Goal: Task Accomplishment & Management: Manage account settings

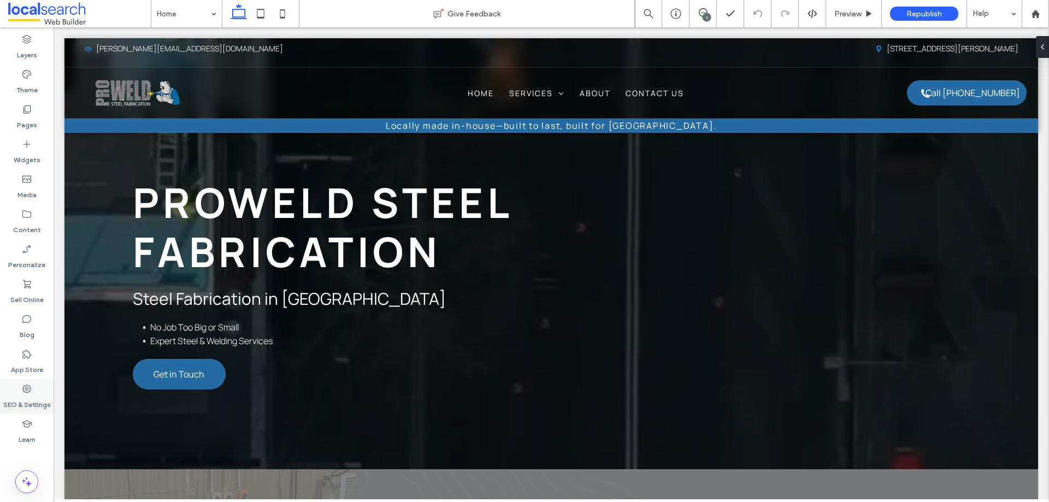
click at [32, 397] on label "SEO & Settings" at bounding box center [27, 402] width 48 height 15
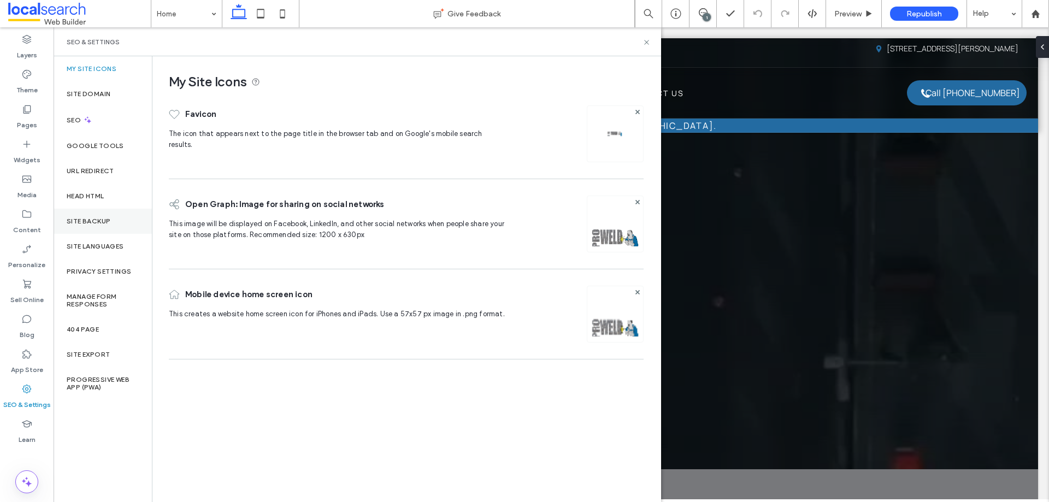
click at [121, 231] on div "Site Backup" at bounding box center [103, 221] width 98 height 25
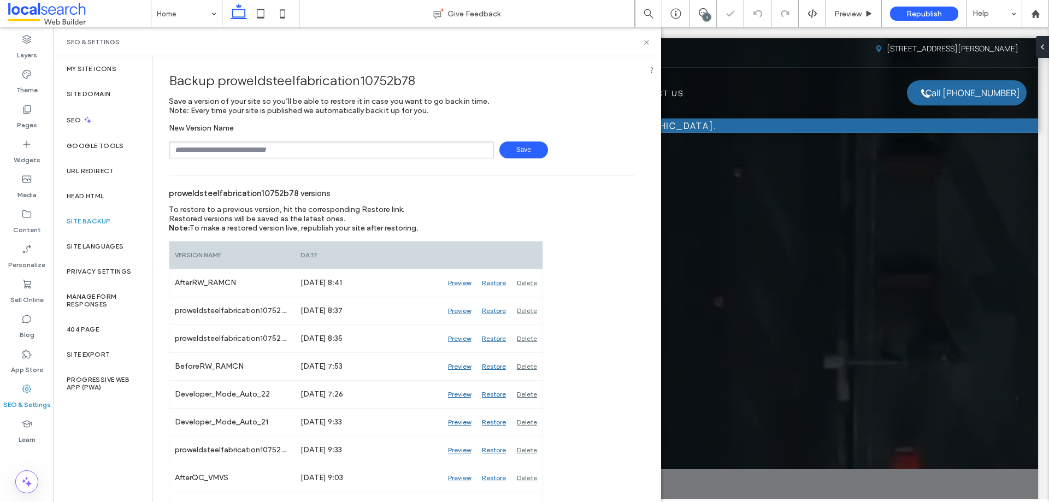
click at [238, 154] on input "text" at bounding box center [331, 150] width 325 height 17
type input "**********"
click at [516, 143] on span "Save" at bounding box center [524, 150] width 49 height 17
click at [648, 42] on use at bounding box center [646, 42] width 4 height 4
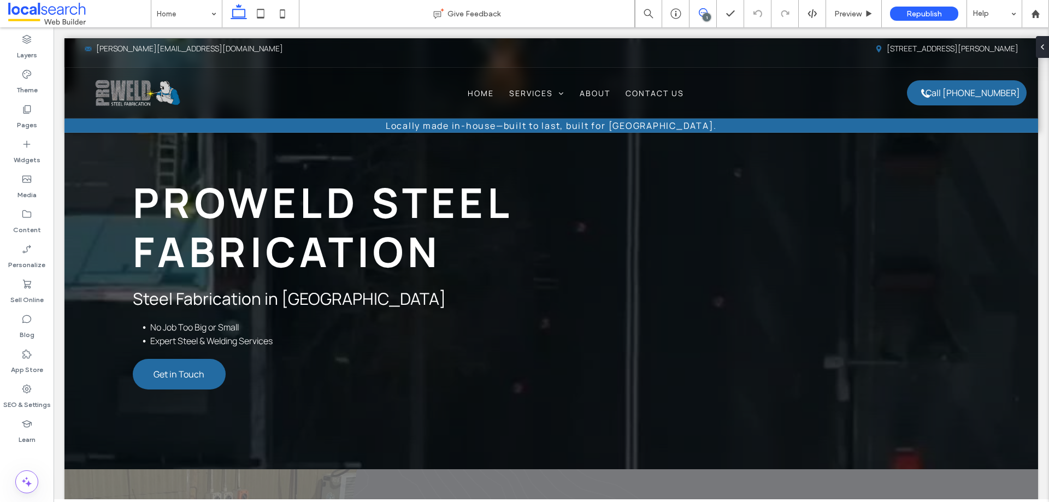
click at [714, 13] on span at bounding box center [703, 12] width 27 height 9
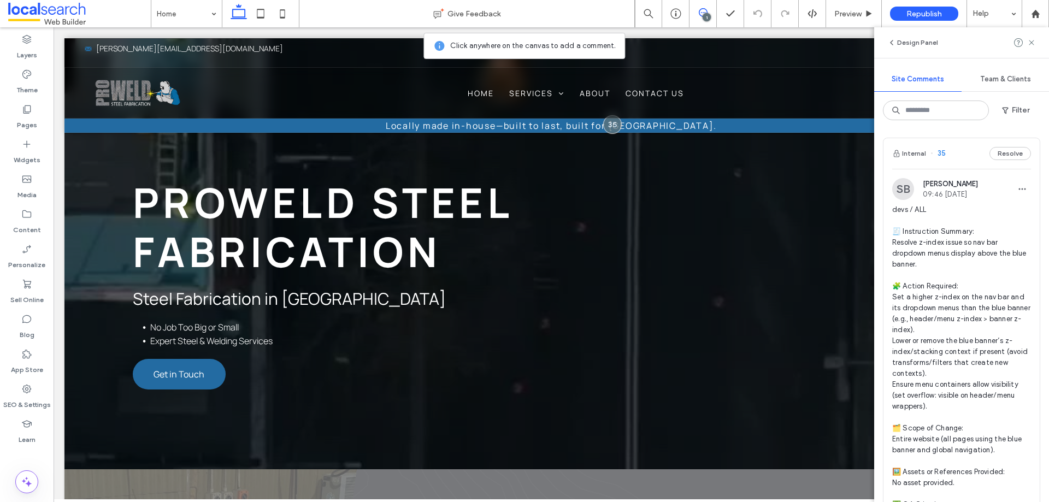
click at [707, 15] on div "1" at bounding box center [707, 17] width 8 height 8
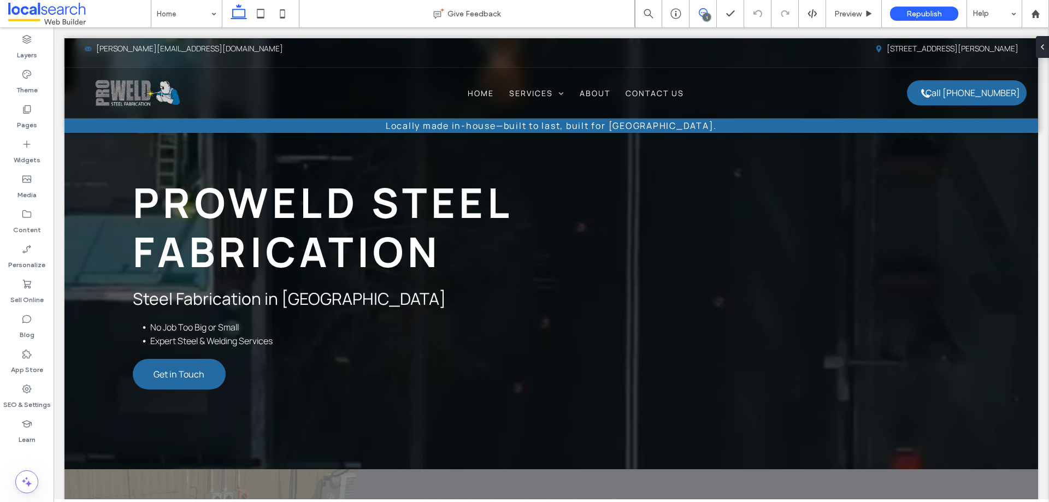
click at [696, 9] on span at bounding box center [703, 12] width 27 height 9
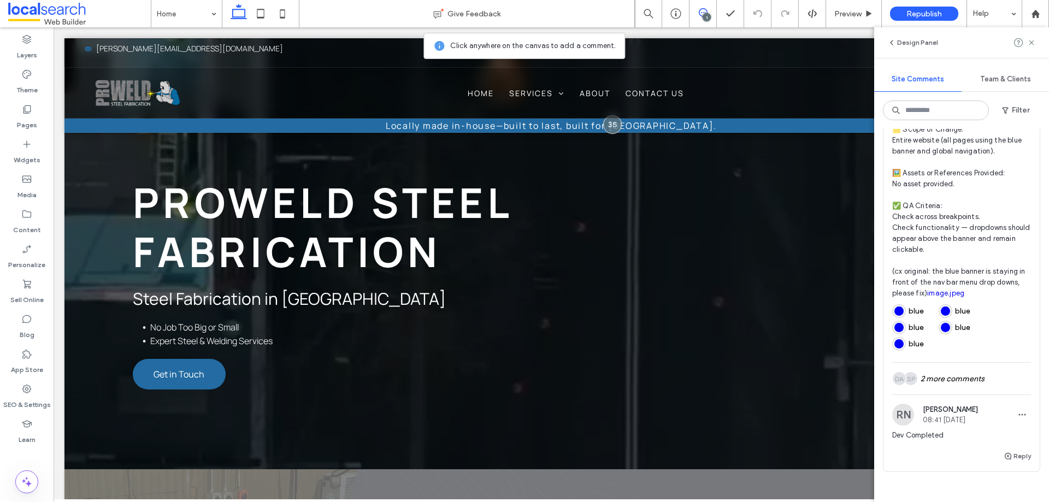
scroll to position [256, 0]
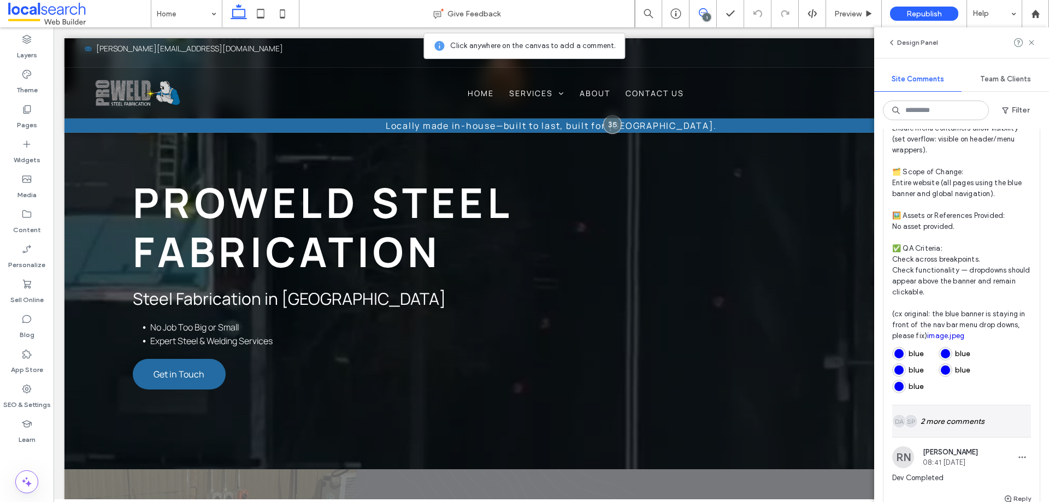
click at [946, 437] on div "SP DA 2 more comments" at bounding box center [961, 422] width 139 height 32
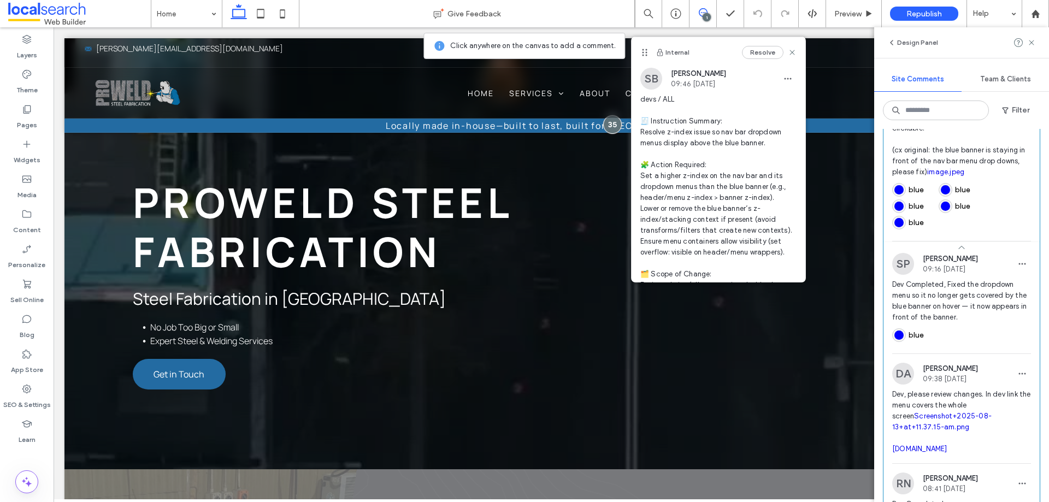
scroll to position [475, 0]
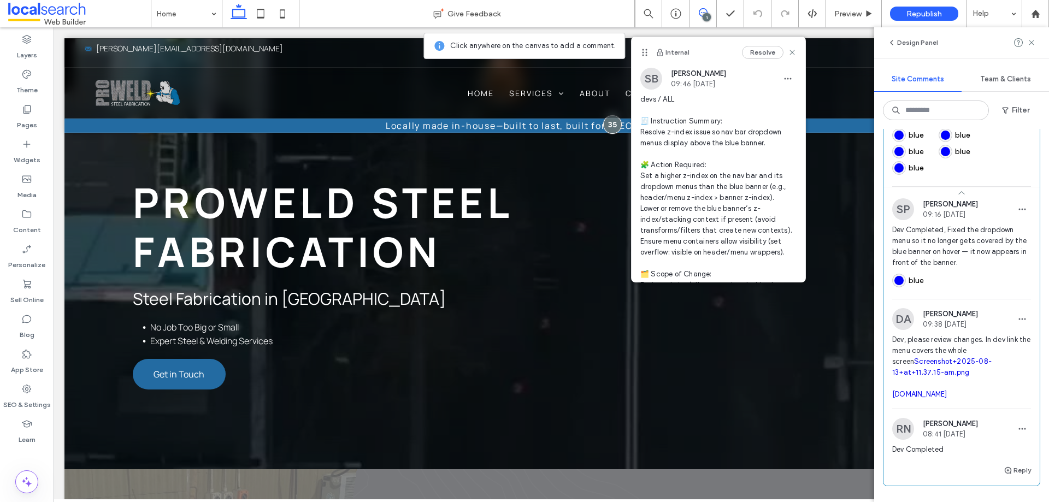
click at [919, 377] on link "Screenshot+2025-08-13+at+11.37.15-am.png" at bounding box center [941, 366] width 99 height 19
click at [948, 398] on link "[DOMAIN_NAME]" at bounding box center [919, 394] width 55 height 8
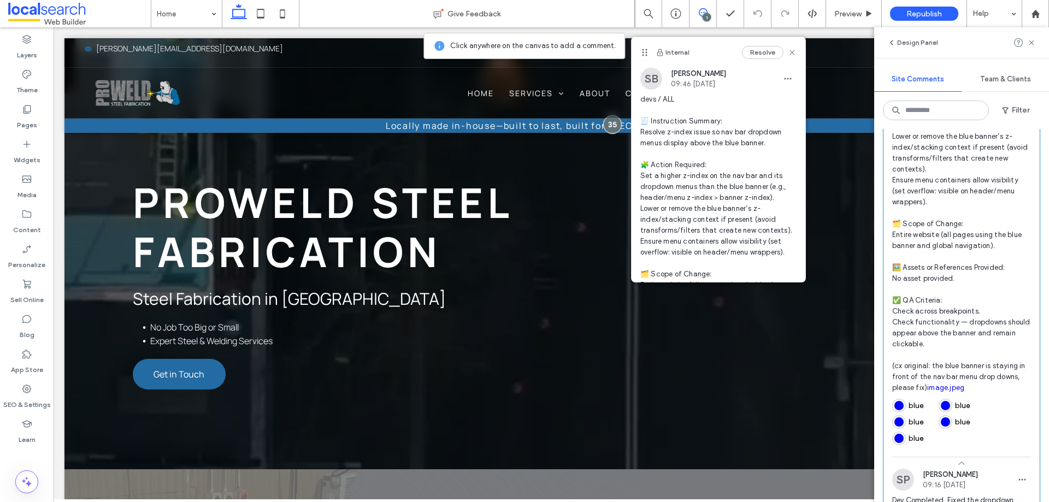
scroll to position [184, 0]
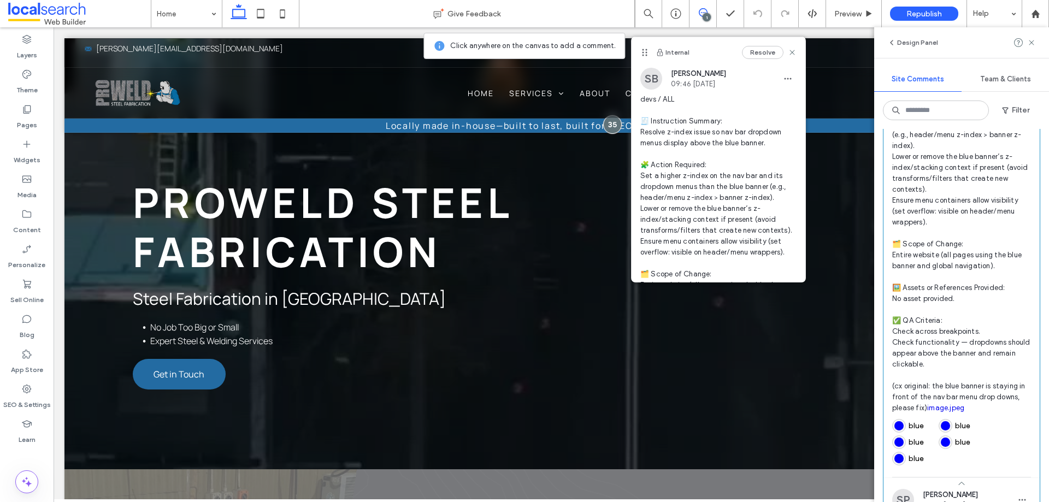
click at [933, 195] on span "devs / ALL 🧾 Instruction Summary: Resolve z-index issue so nav bar dropdown men…" at bounding box center [961, 217] width 139 height 394
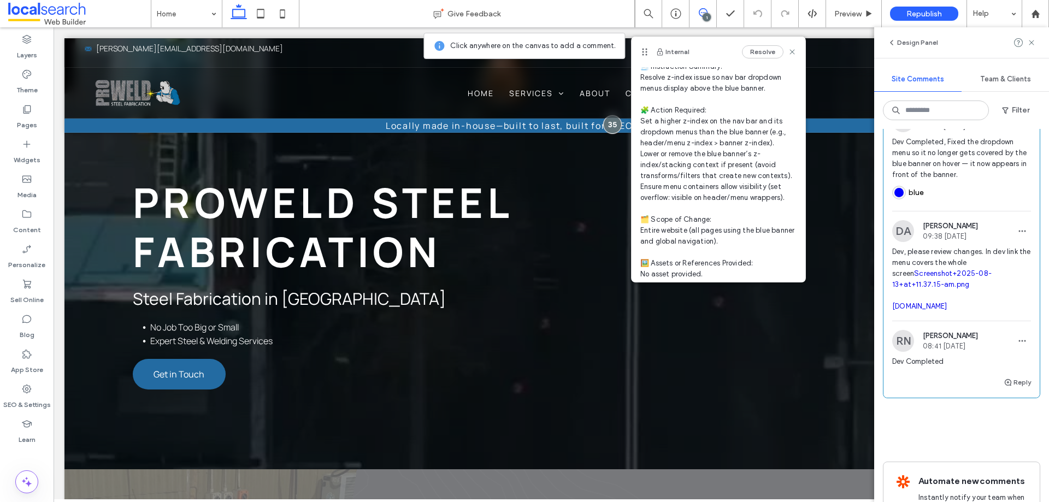
scroll to position [567, 0]
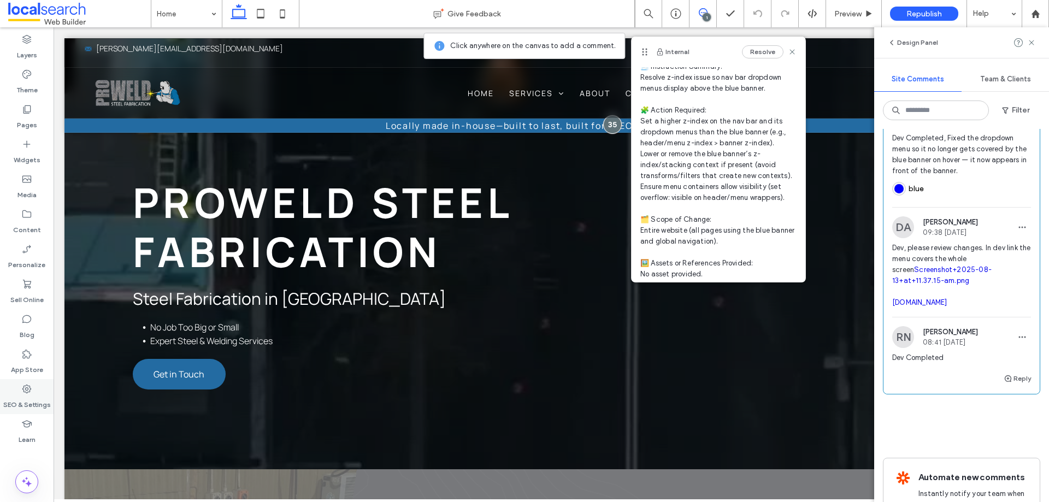
click at [16, 396] on label "SEO & Settings" at bounding box center [27, 402] width 48 height 15
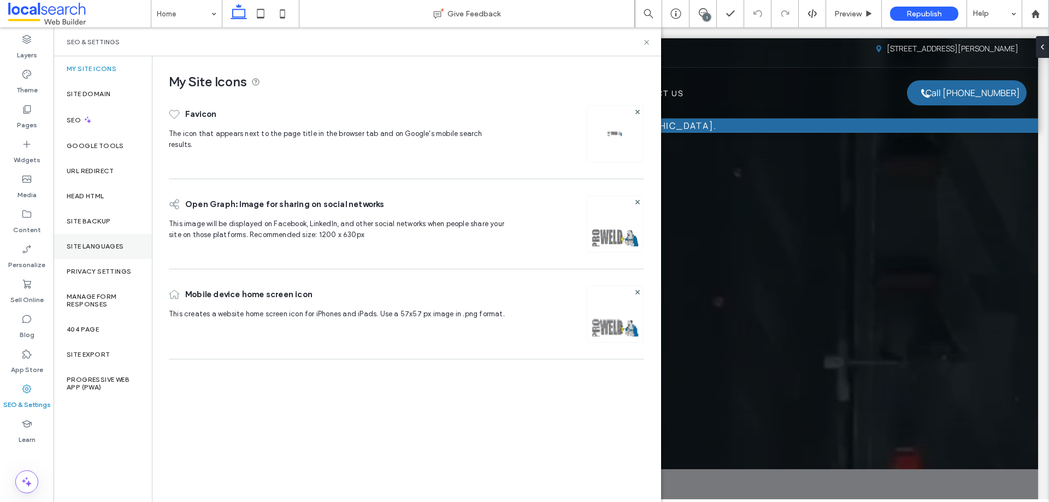
scroll to position [0, 0]
click at [110, 231] on div "Site Backup" at bounding box center [103, 221] width 98 height 25
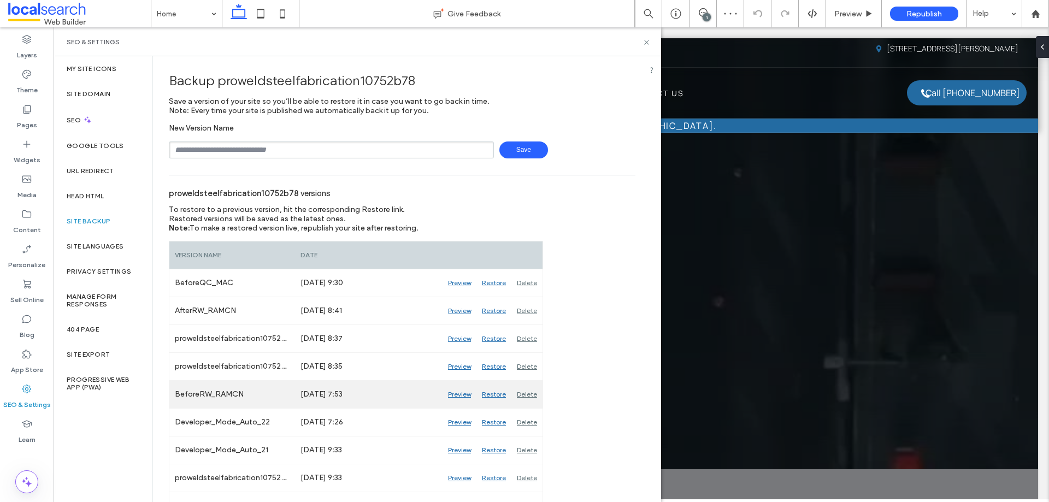
click at [456, 397] on div "Preview" at bounding box center [460, 394] width 34 height 27
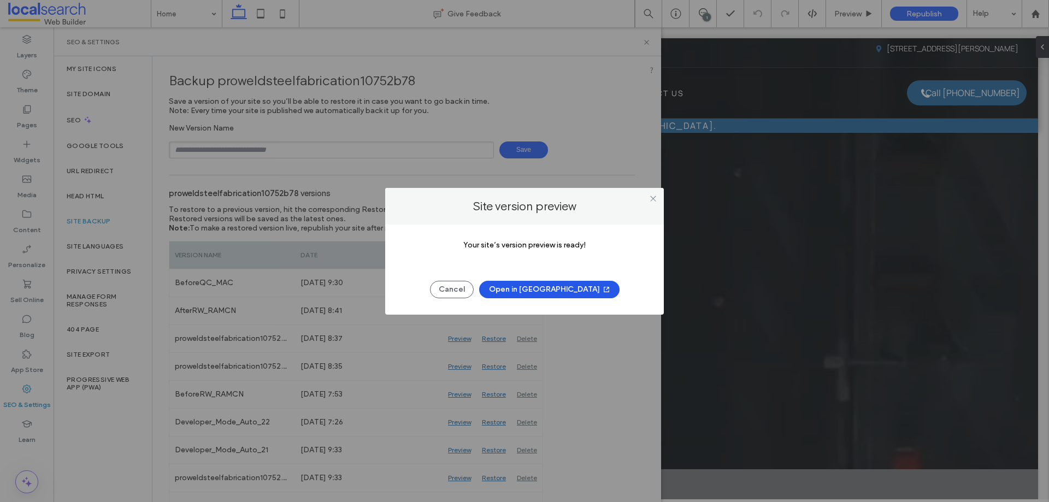
click at [544, 291] on button "Open in [GEOGRAPHIC_DATA]" at bounding box center [549, 289] width 140 height 17
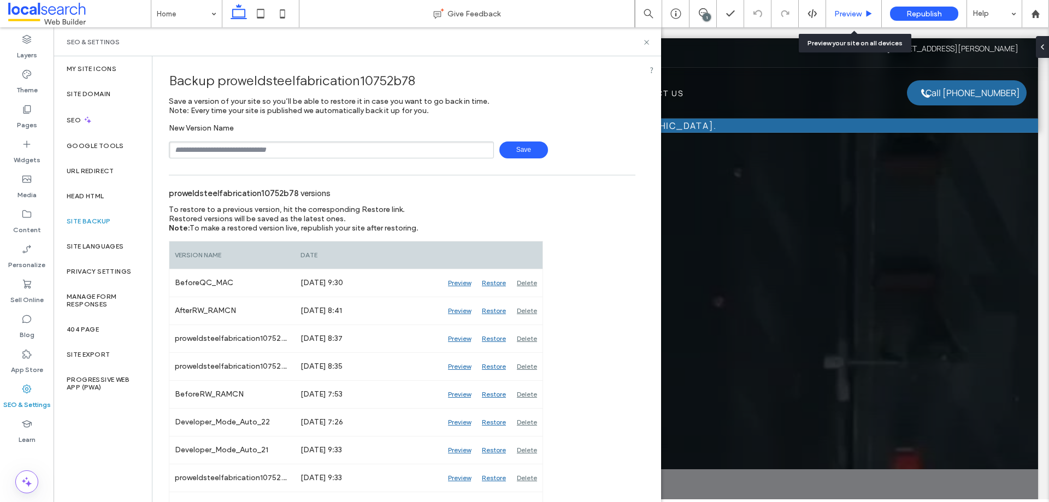
click at [862, 15] on div "Preview" at bounding box center [853, 13] width 55 height 9
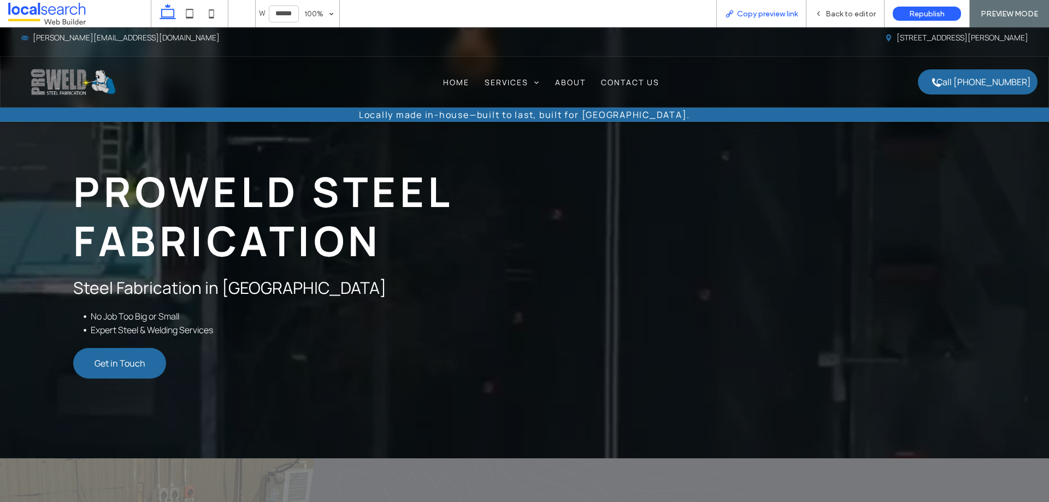
click at [780, 13] on span "Copy preview link" at bounding box center [767, 13] width 61 height 9
drag, startPoint x: 826, startPoint y: 11, endPoint x: 888, endPoint y: 4, distance: 62.1
click at [826, 11] on div "Back to editor" at bounding box center [846, 13] width 78 height 9
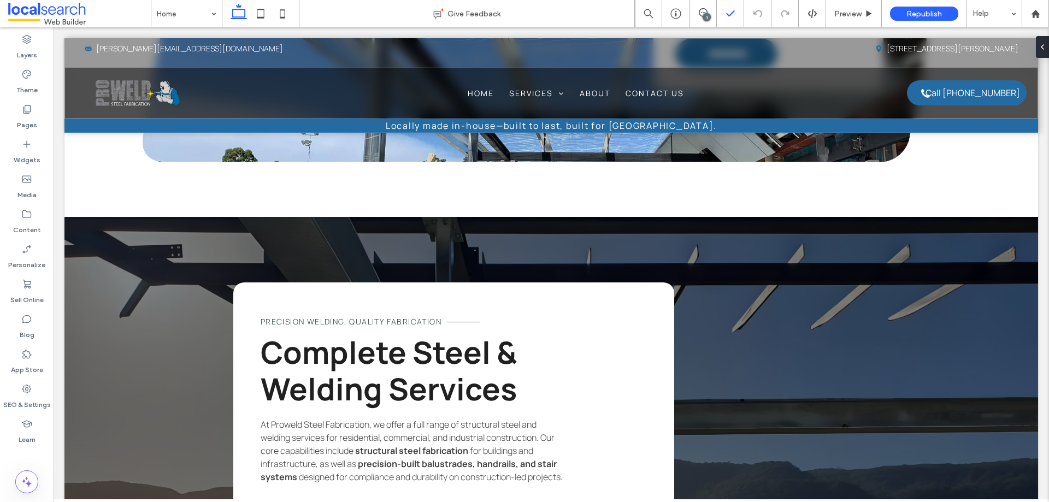
scroll to position [2231, 0]
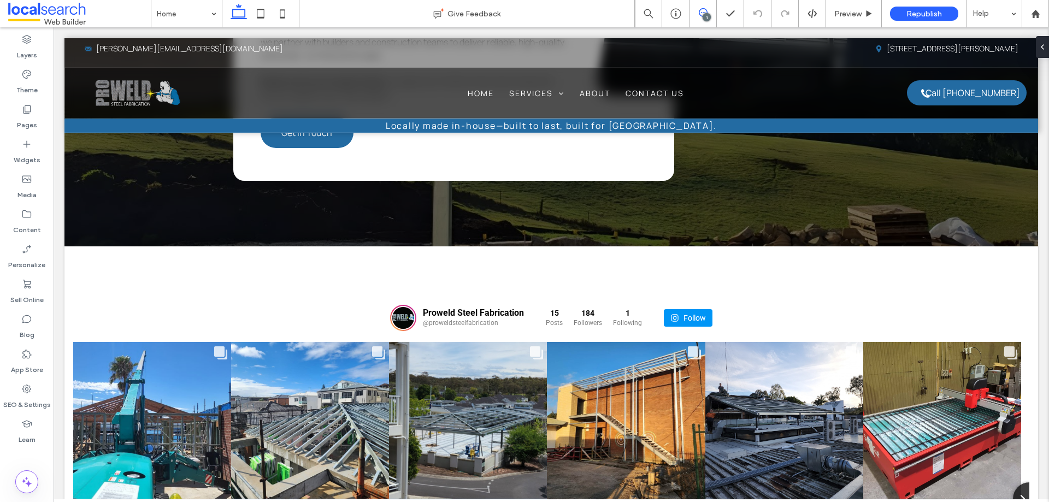
drag, startPoint x: 709, startPoint y: 10, endPoint x: 789, endPoint y: 40, distance: 85.3
click at [709, 10] on span at bounding box center [703, 12] width 27 height 9
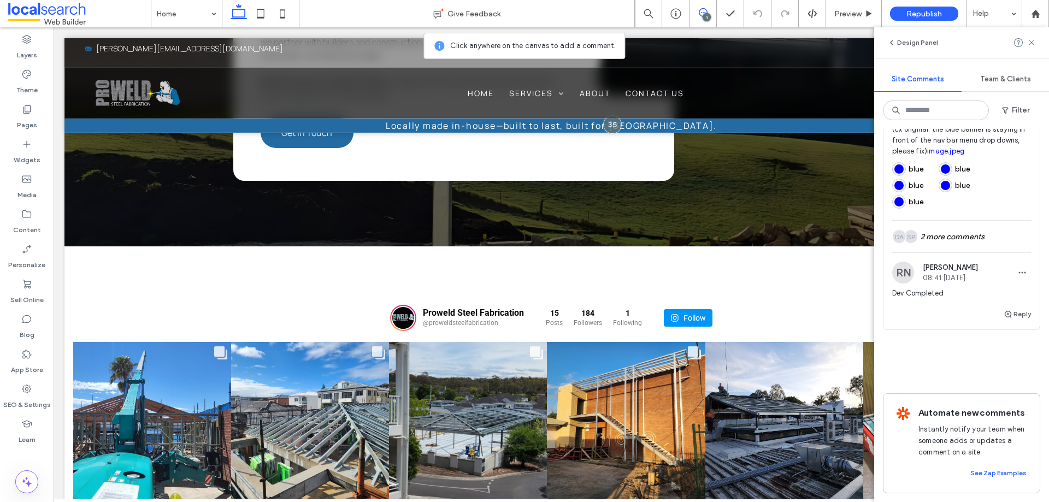
scroll to position [475, 0]
click at [919, 234] on div "SP DA 2 more comments" at bounding box center [961, 237] width 139 height 32
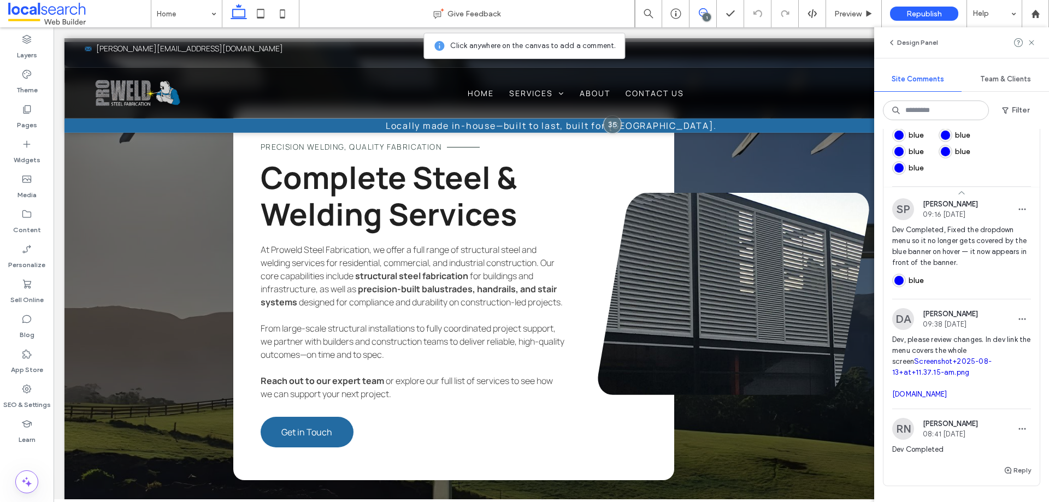
scroll to position [776, 0]
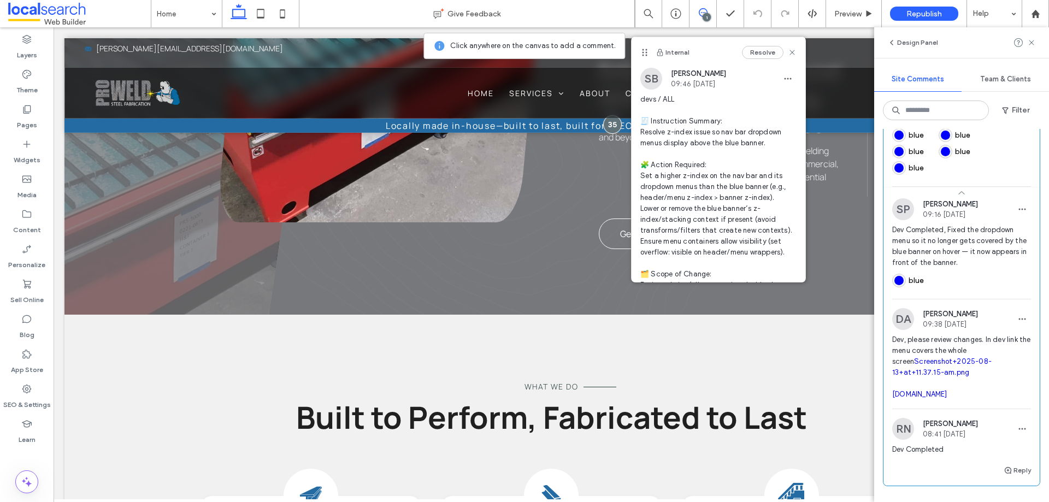
click at [952, 377] on link "Screenshot+2025-08-13+at+11.37.15-am.png" at bounding box center [941, 366] width 99 height 19
click at [26, 396] on label "SEO & Settings" at bounding box center [27, 402] width 48 height 15
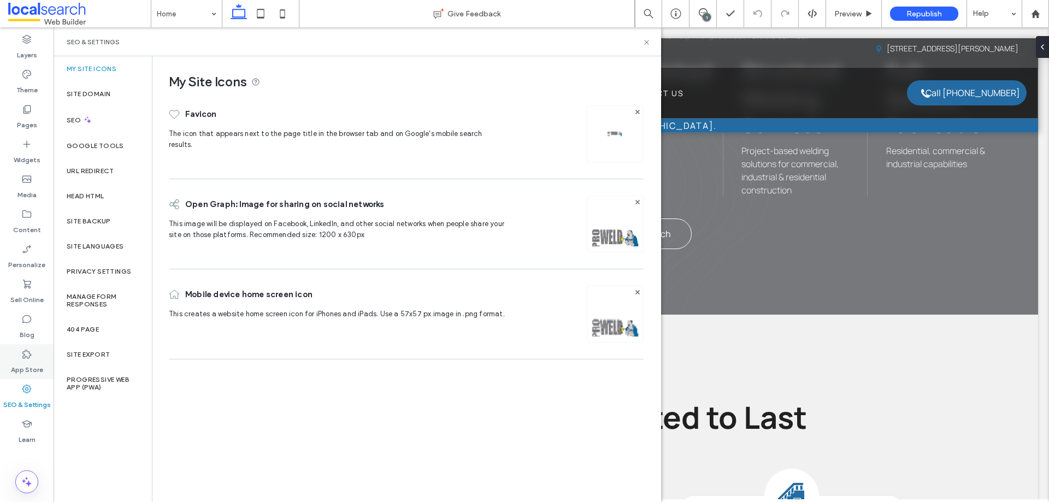
scroll to position [0, 0]
click at [103, 220] on label "Site Backup" at bounding box center [89, 222] width 44 height 8
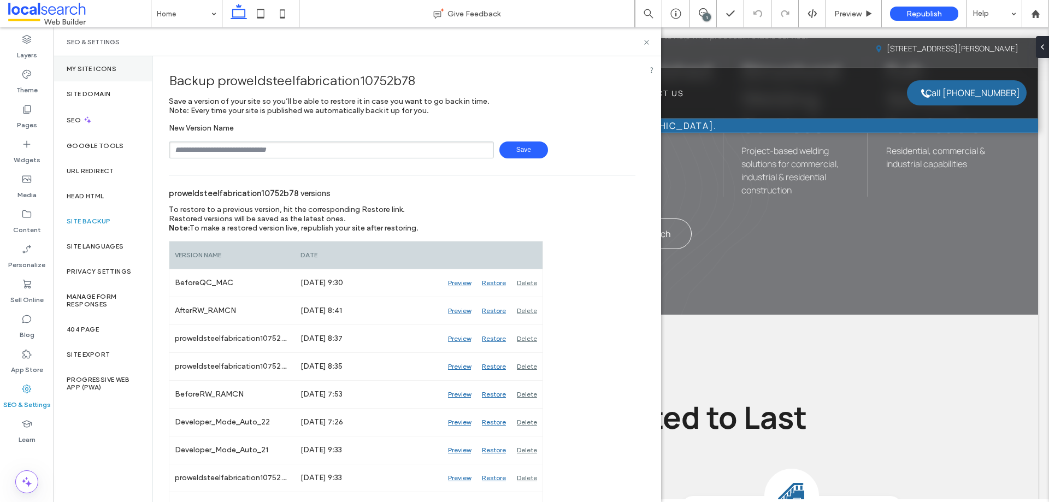
click at [93, 65] on label "My Site Icons" at bounding box center [92, 69] width 50 height 8
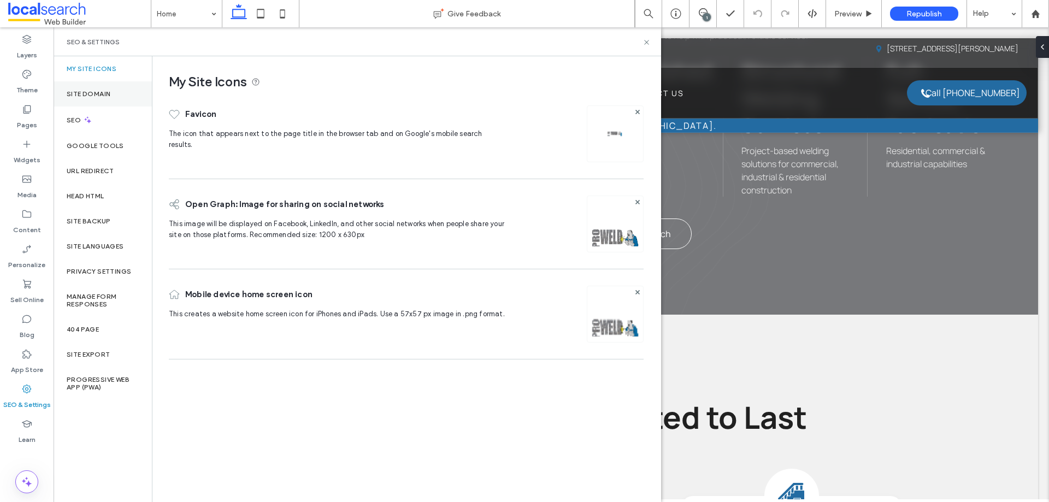
click at [99, 95] on label "Site Domain" at bounding box center [89, 94] width 44 height 8
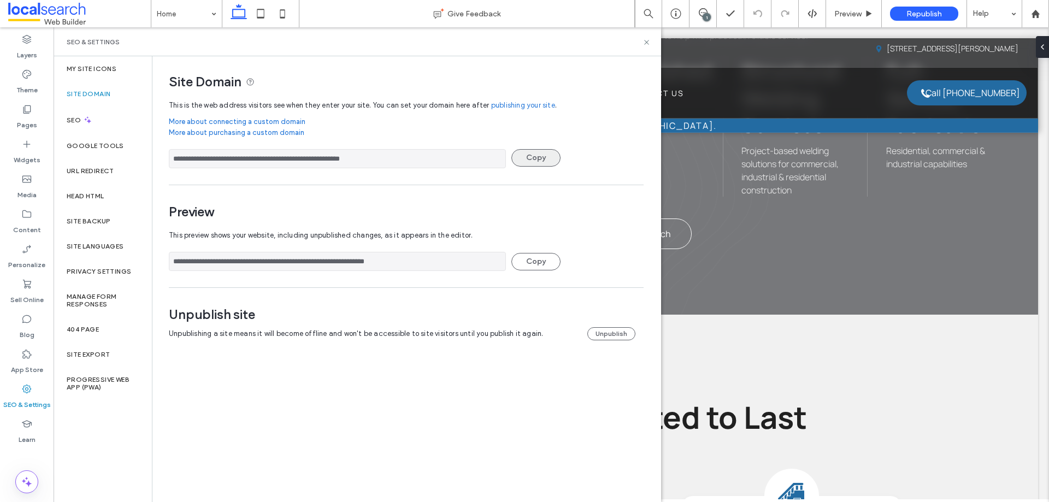
click at [533, 160] on button "Copy" at bounding box center [536, 157] width 49 height 17
drag, startPoint x: 252, startPoint y: 162, endPoint x: 165, endPoint y: 158, distance: 87.0
click at [165, 158] on div "**********" at bounding box center [402, 209] width 500 height 306
click at [425, 154] on input "**********" at bounding box center [337, 158] width 337 height 19
click at [647, 40] on icon at bounding box center [647, 42] width 8 height 8
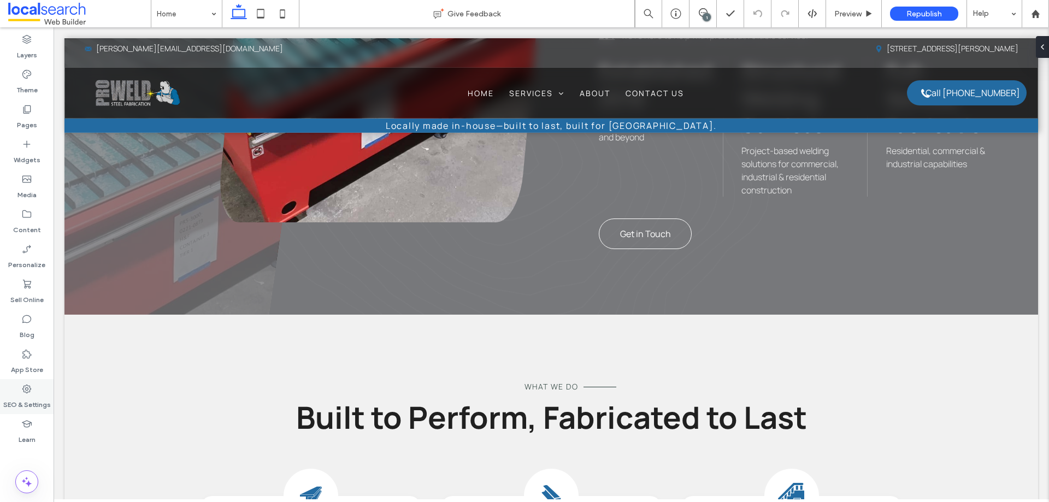
click at [19, 398] on label "SEO & Settings" at bounding box center [27, 402] width 48 height 15
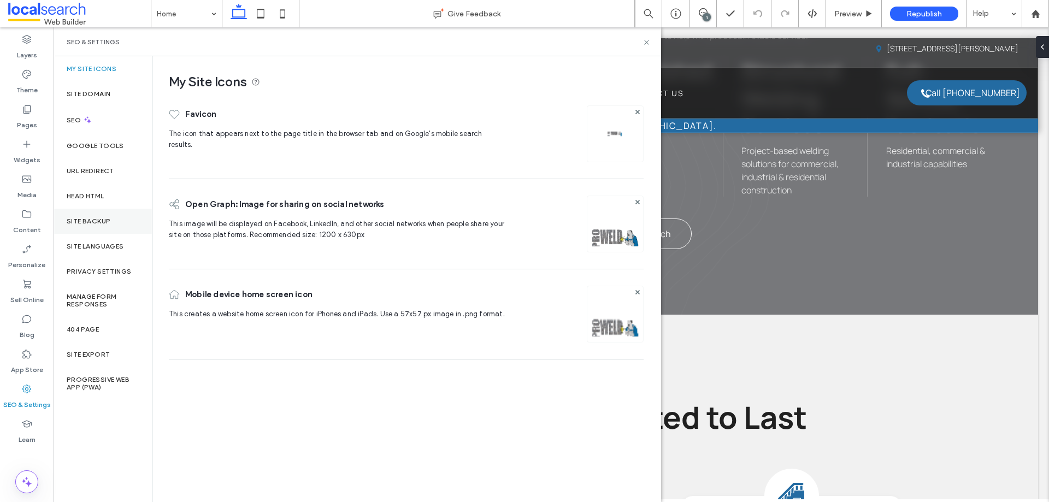
click at [107, 228] on div "Site Backup" at bounding box center [103, 221] width 98 height 25
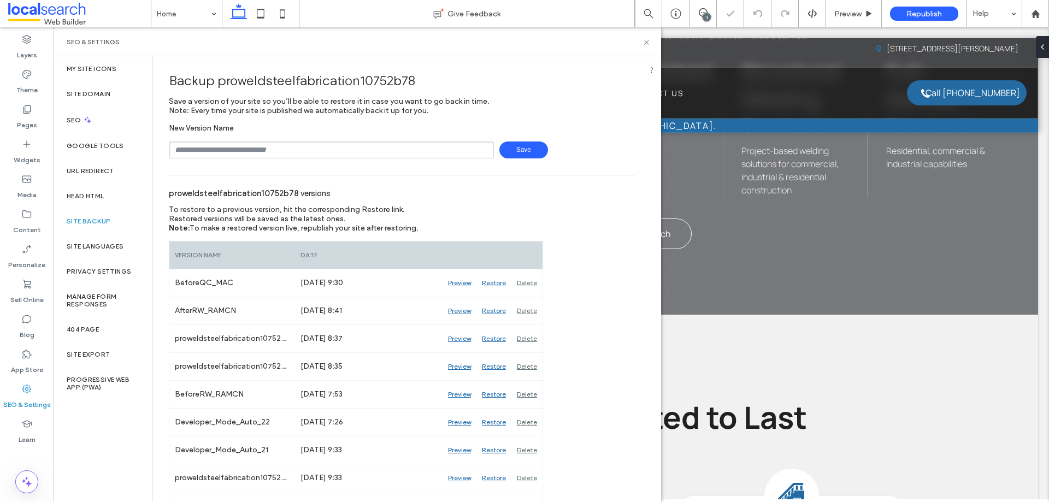
click at [257, 150] on input "text" at bounding box center [331, 150] width 325 height 17
type input "**********"
click at [522, 150] on span "Save" at bounding box center [524, 150] width 49 height 17
click at [648, 40] on use at bounding box center [646, 42] width 4 height 4
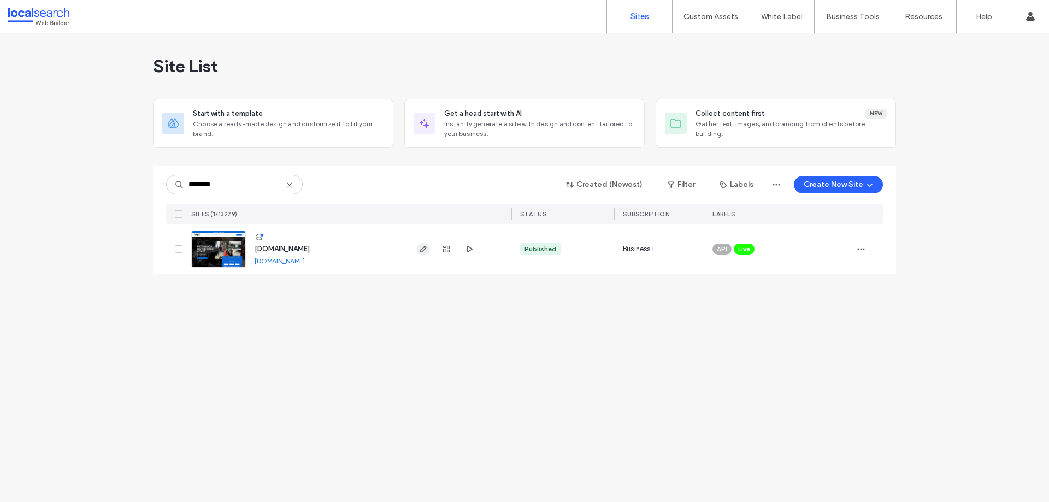
click at [422, 249] on use "button" at bounding box center [423, 249] width 7 height 7
